Goal: Task Accomplishment & Management: Use online tool/utility

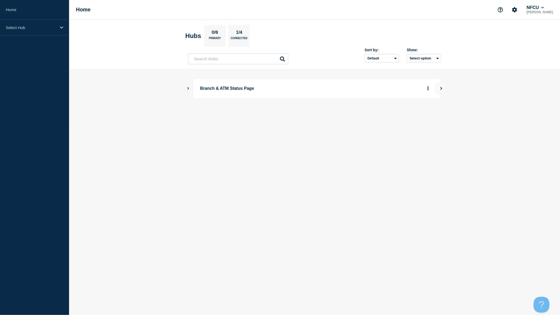
click at [187, 87] on icon "Show Connected Hubs" at bounding box center [187, 88] width 3 height 3
click at [385, 117] on button "Create incident" at bounding box center [377, 115] width 32 height 11
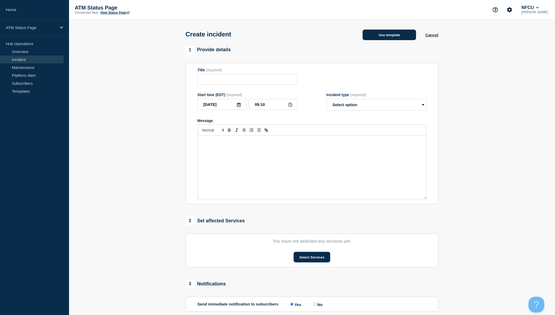
click at [385, 36] on button "Use template" at bounding box center [390, 35] width 54 height 11
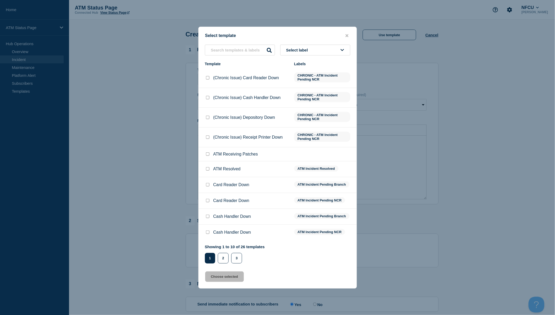
click at [209, 186] on input "Card Reader Down checkbox" at bounding box center [207, 184] width 3 height 3
checkbox input "true"
click at [233, 274] on button "Choose selected" at bounding box center [224, 276] width 39 height 11
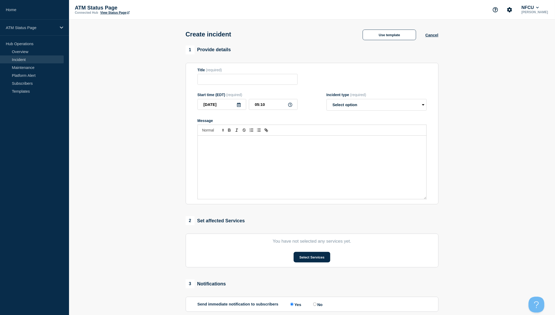
type input "Card Reader Down"
select select "identified"
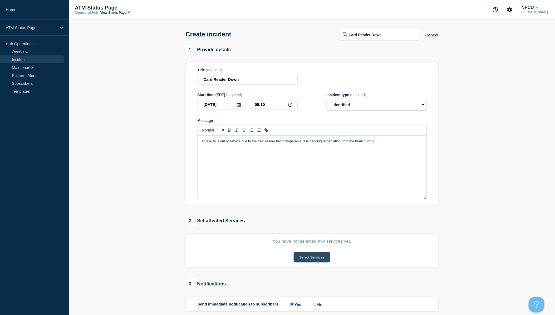
click at [303, 260] on button "Select Services" at bounding box center [312, 257] width 37 height 11
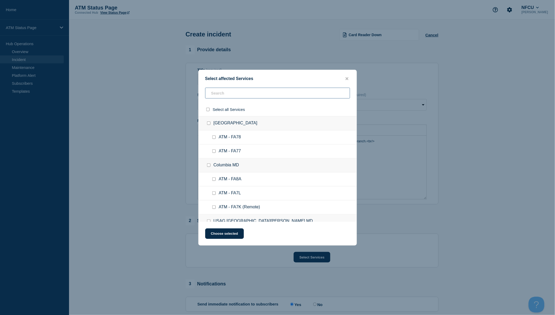
click at [257, 97] on input "text" at bounding box center [277, 93] width 145 height 11
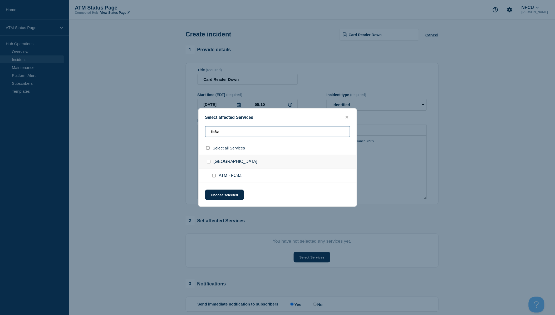
type input "fc8z"
click at [208, 147] on input "select all checkbox" at bounding box center [207, 147] width 3 height 3
checkbox input "true"
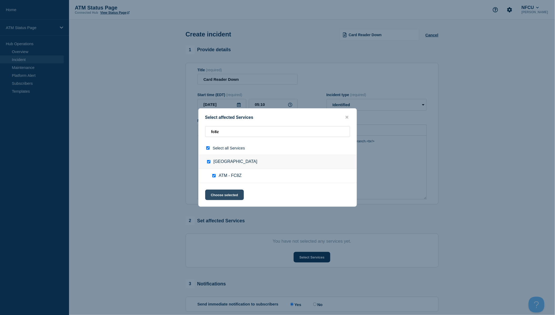
click at [226, 194] on button "Choose selected" at bounding box center [224, 194] width 39 height 11
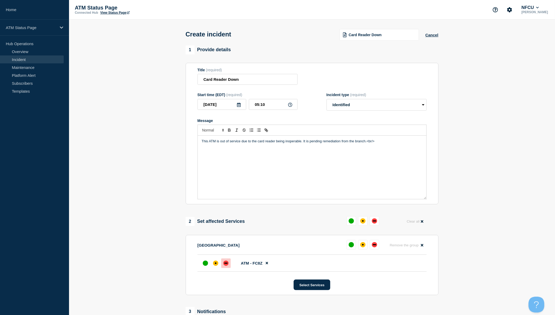
click at [228, 262] on div at bounding box center [225, 262] width 9 height 9
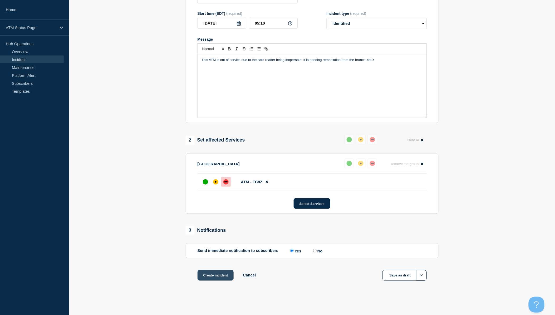
click at [225, 273] on button "Create incident" at bounding box center [216, 275] width 36 height 11
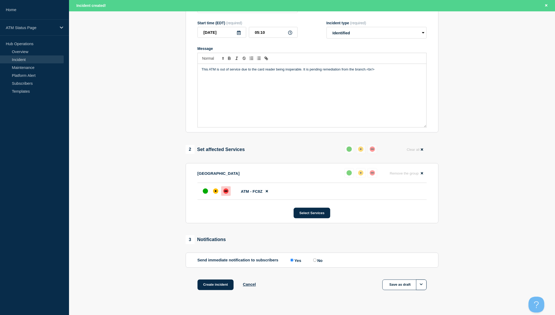
scroll to position [94, 0]
